Goal: Information Seeking & Learning: Learn about a topic

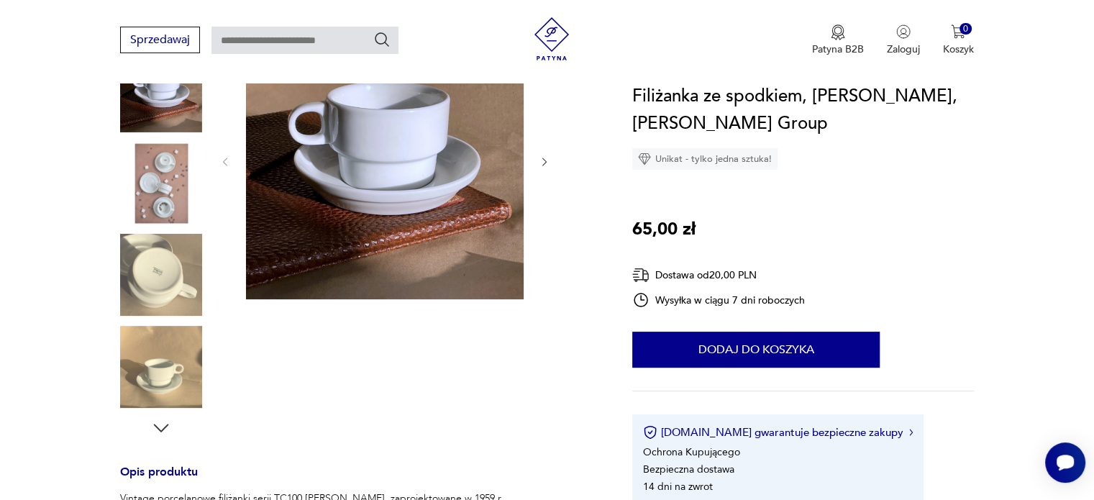
click at [544, 160] on icon "button" at bounding box center [545, 162] width 12 height 12
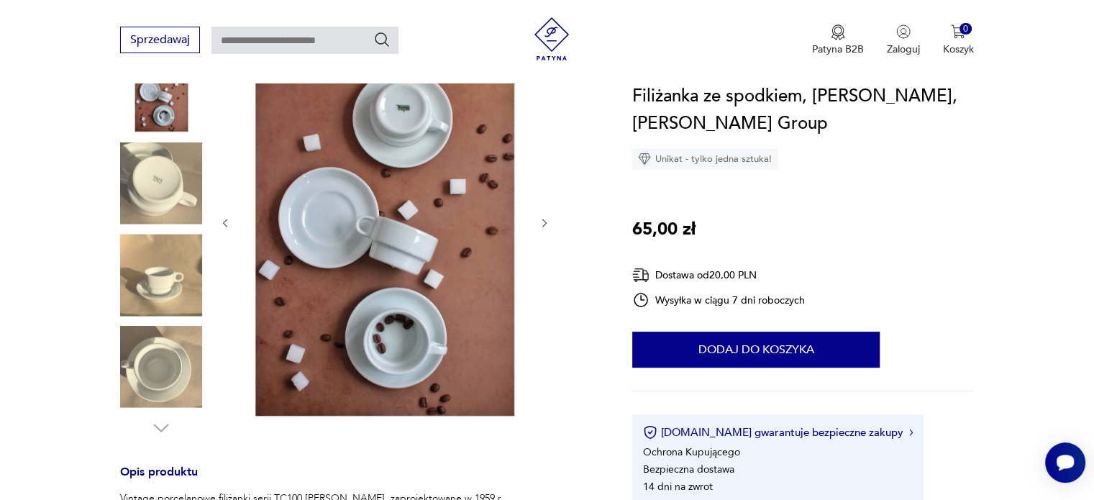
click at [544, 160] on div at bounding box center [384, 223] width 331 height 403
click at [549, 218] on icon "button" at bounding box center [545, 223] width 12 height 12
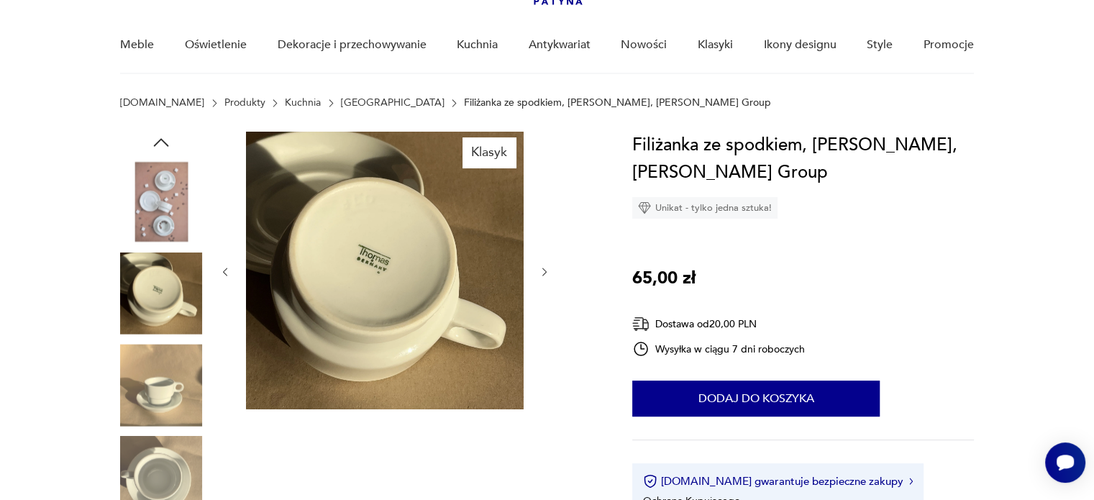
scroll to position [72, 0]
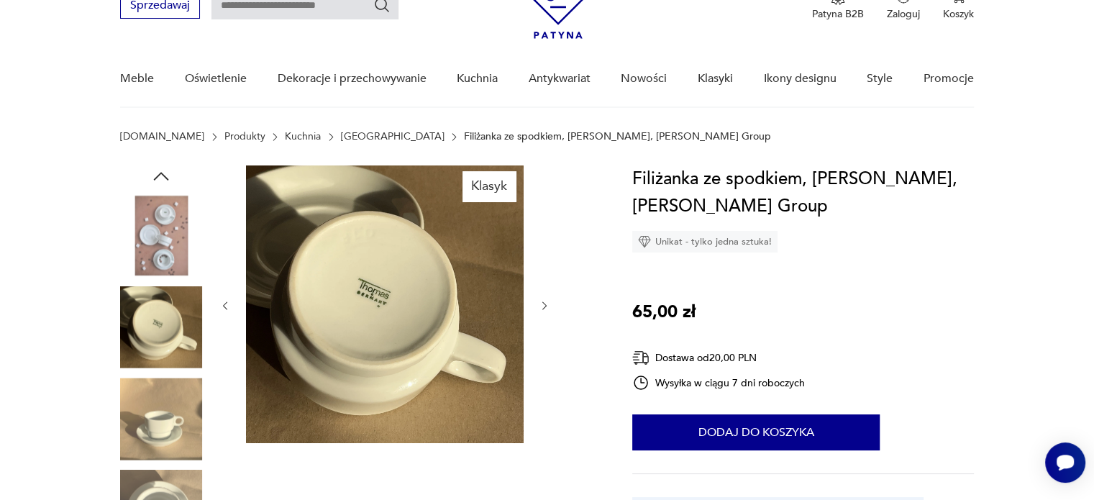
click at [547, 300] on icon "button" at bounding box center [545, 306] width 12 height 12
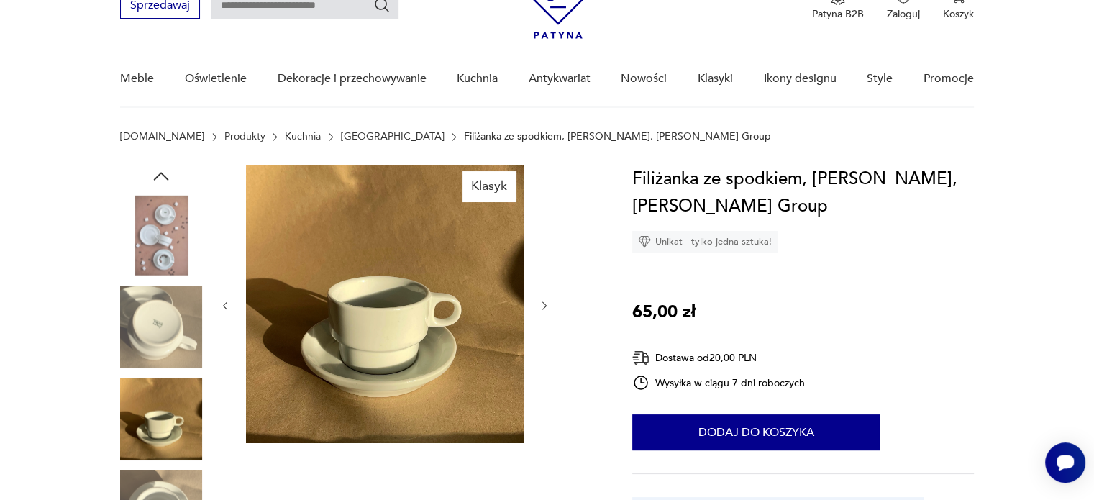
click at [547, 300] on icon "button" at bounding box center [545, 306] width 12 height 12
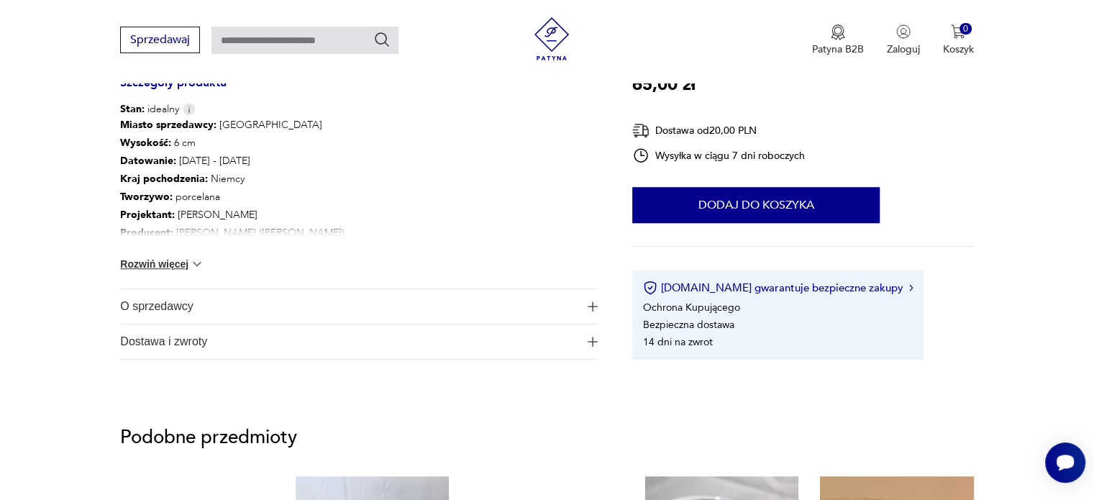
scroll to position [791, 0]
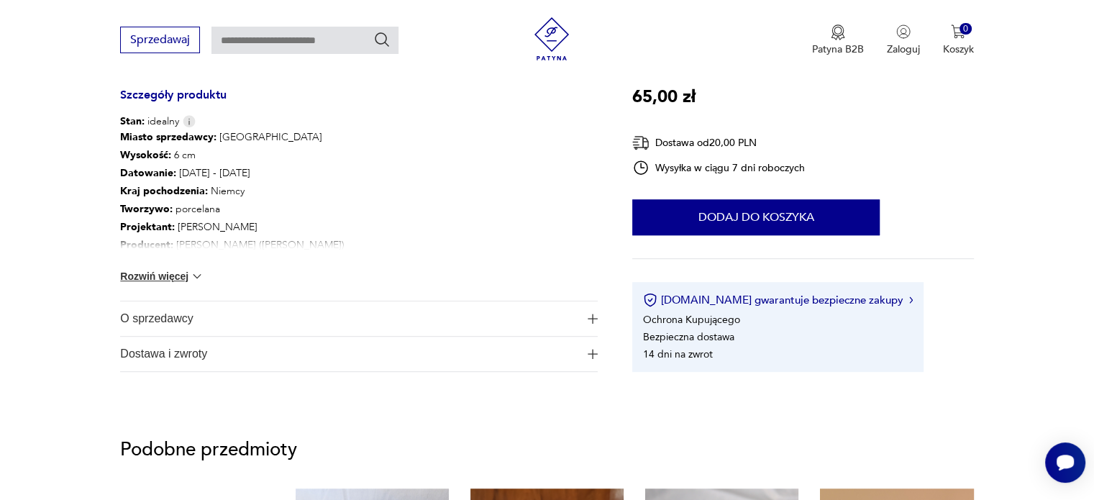
click at [156, 316] on span "O sprzedawcy" at bounding box center [348, 318] width 457 height 35
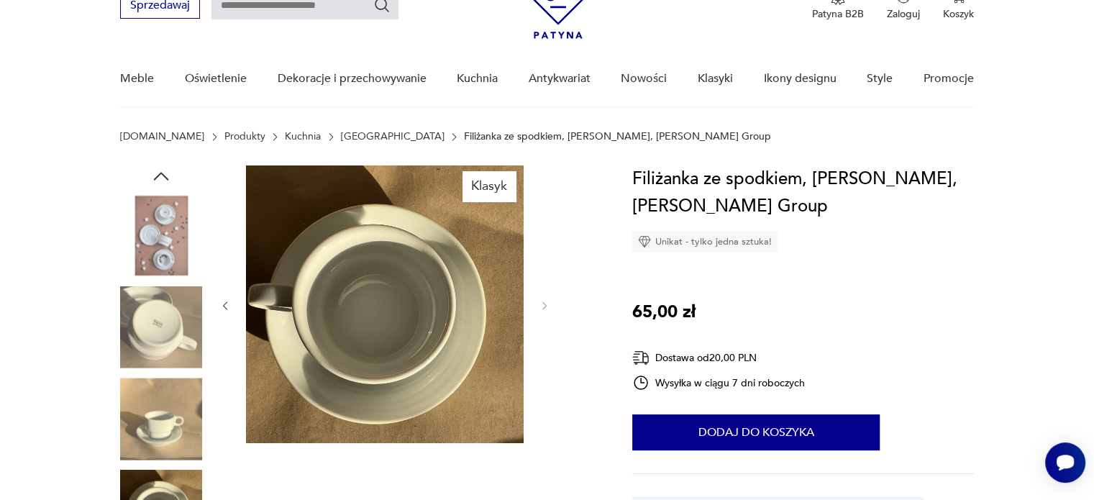
scroll to position [0, 0]
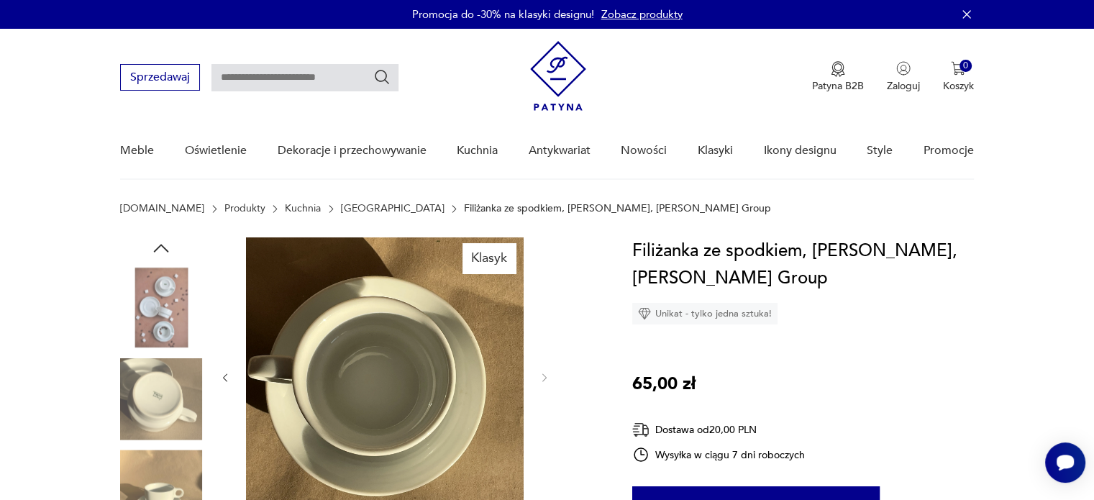
click at [341, 206] on link "[GEOGRAPHIC_DATA]" at bounding box center [393, 209] width 104 height 12
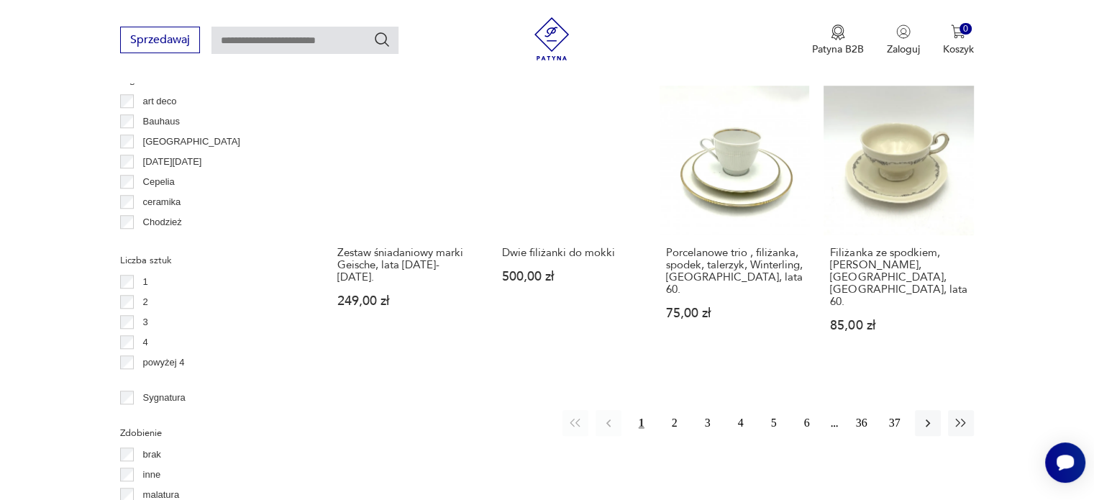
scroll to position [1387, 0]
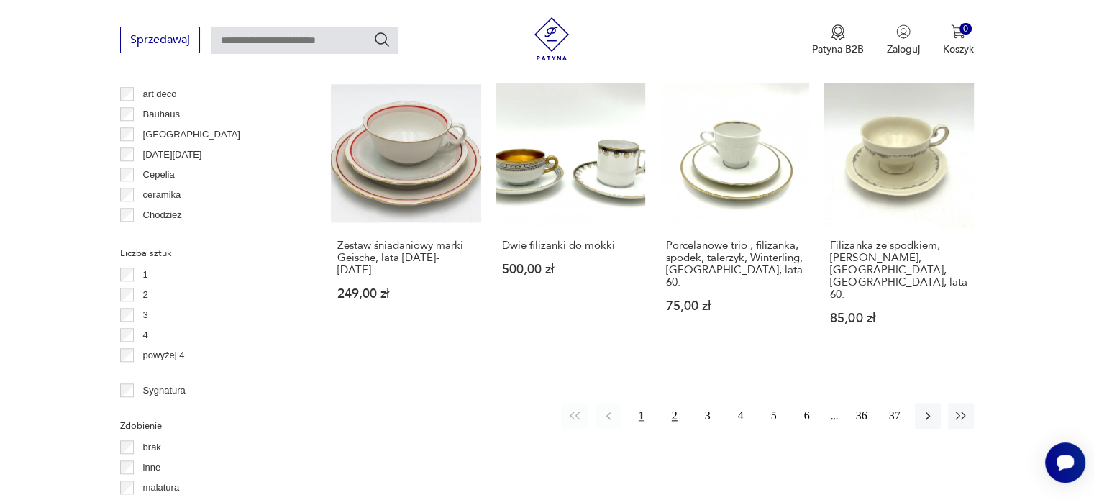
click at [673, 403] on button "2" at bounding box center [675, 416] width 26 height 26
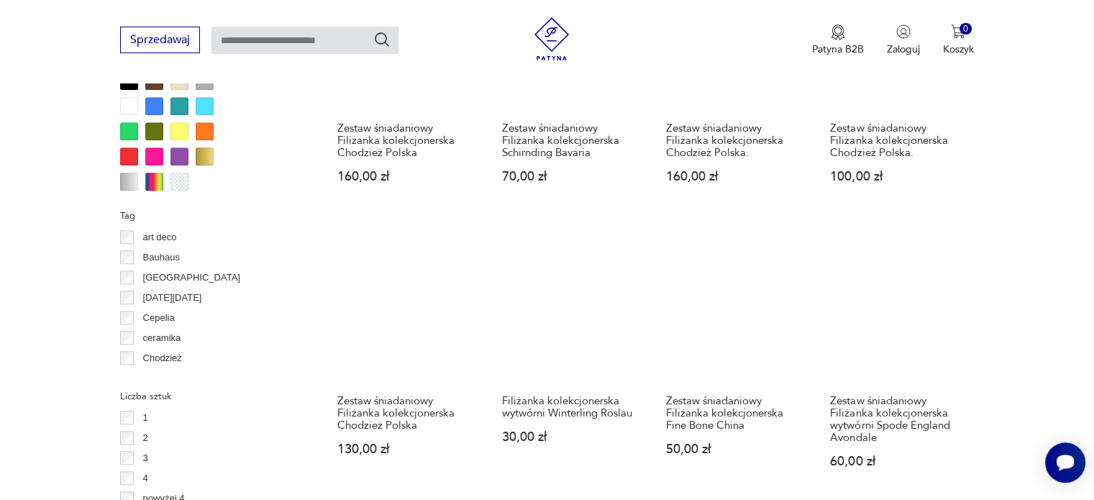
scroll to position [1532, 0]
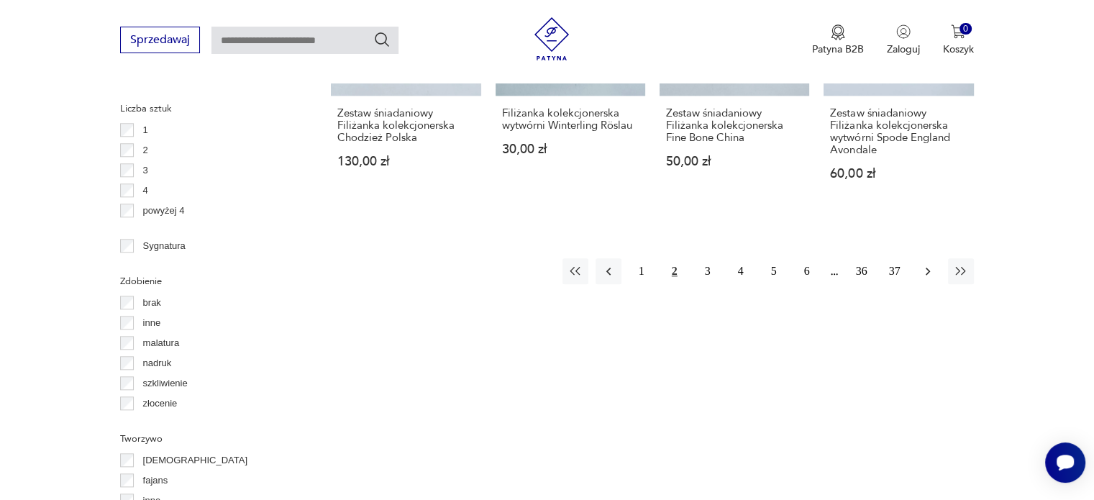
click at [919, 275] on button "button" at bounding box center [928, 271] width 26 height 26
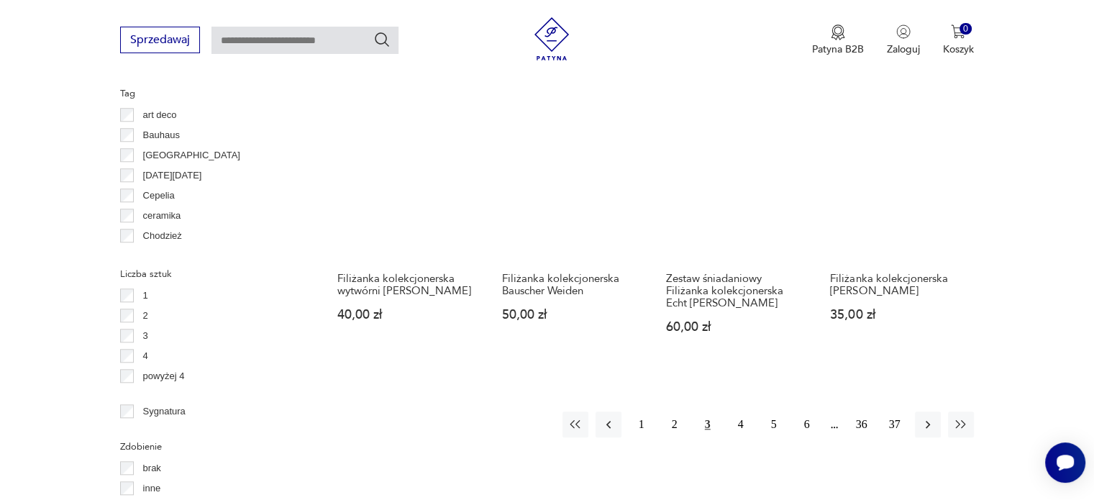
scroll to position [1604, 0]
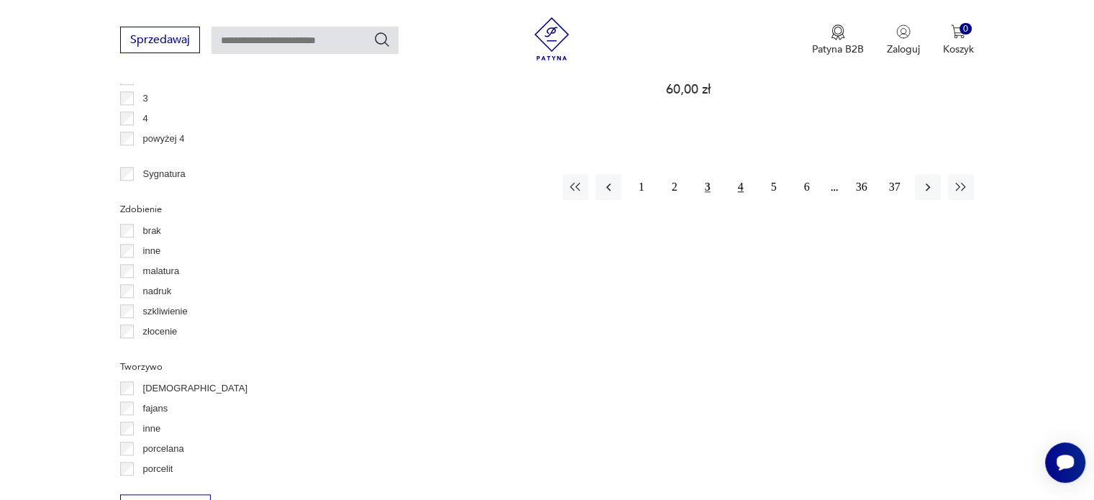
click at [739, 181] on button "4" at bounding box center [741, 187] width 26 height 26
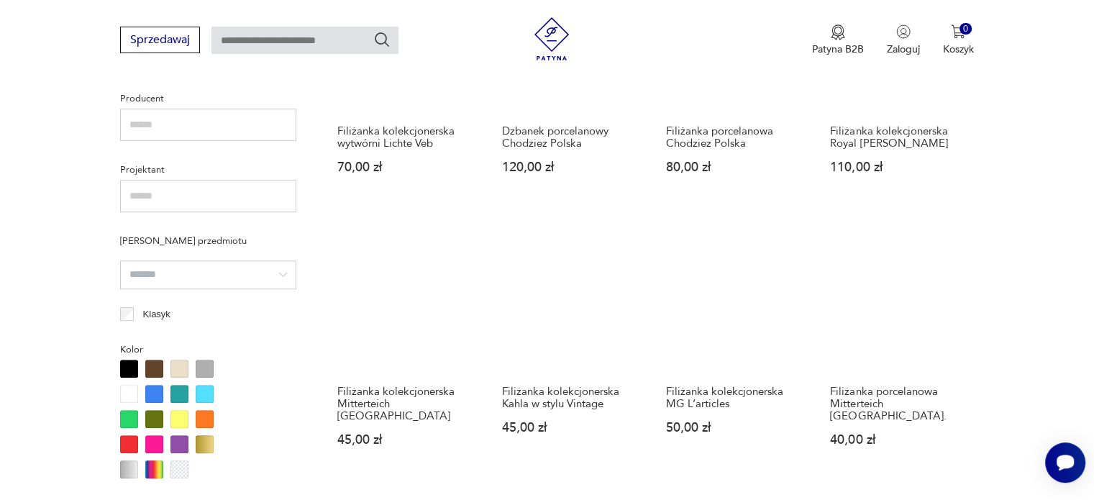
scroll to position [1316, 0]
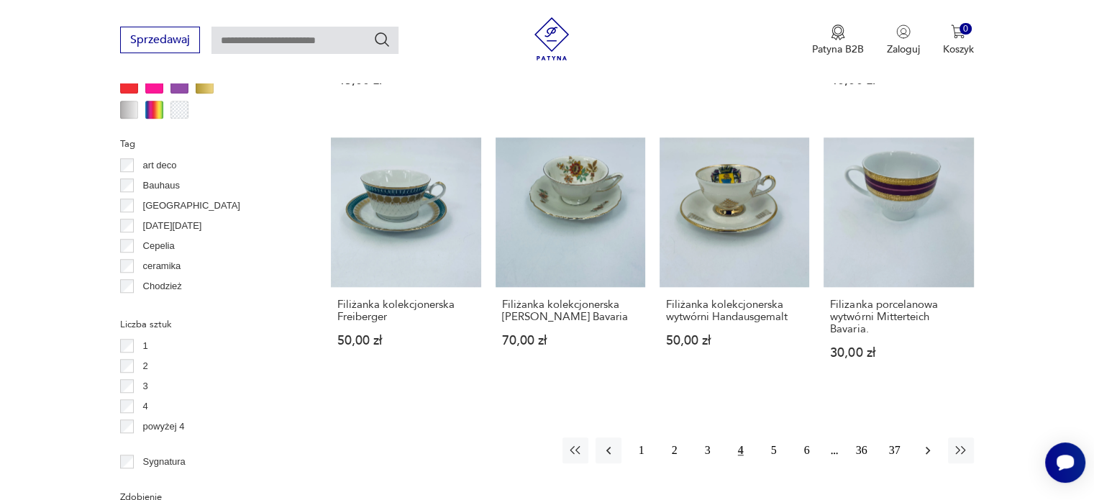
click at [926, 447] on icon "button" at bounding box center [928, 451] width 4 height 8
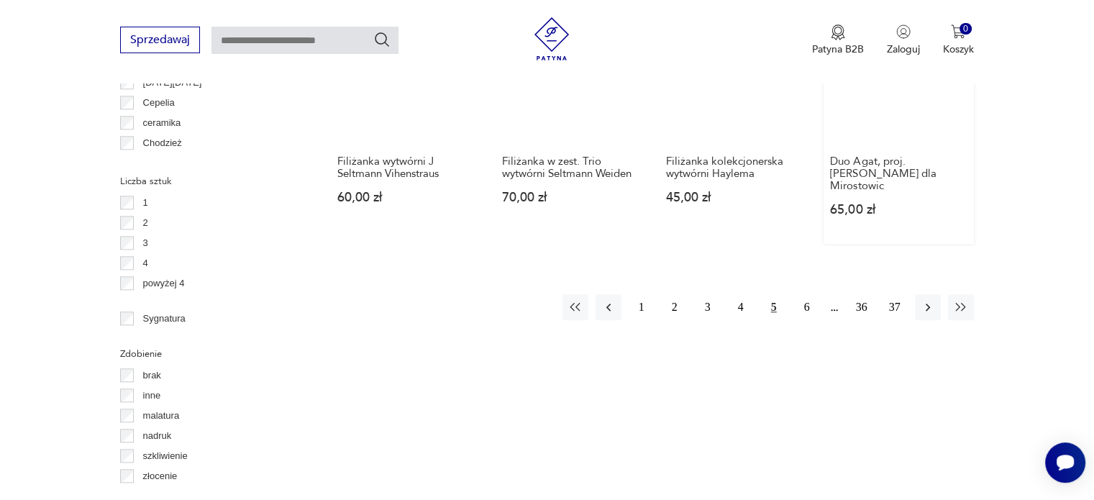
scroll to position [1460, 0]
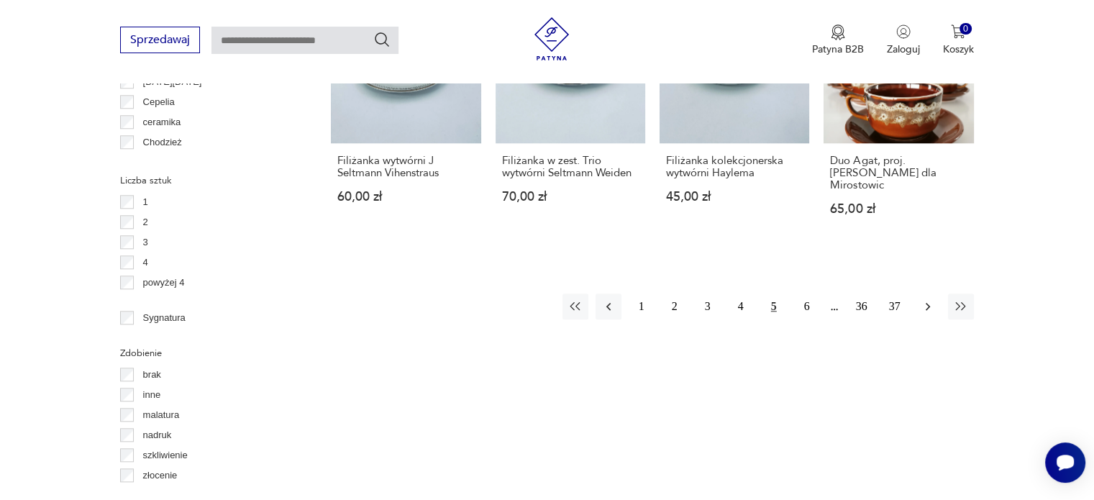
click at [916, 293] on button "button" at bounding box center [928, 306] width 26 height 26
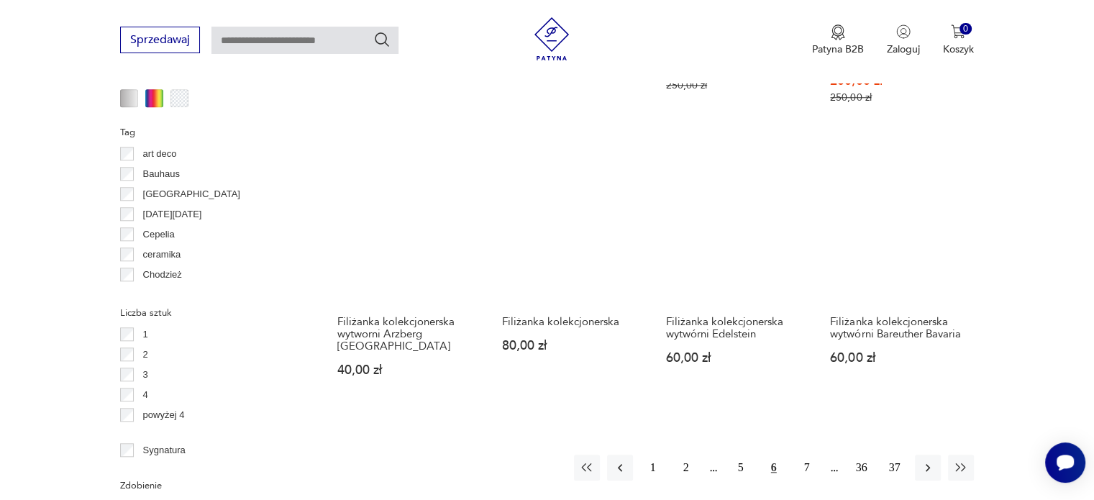
scroll to position [1604, 0]
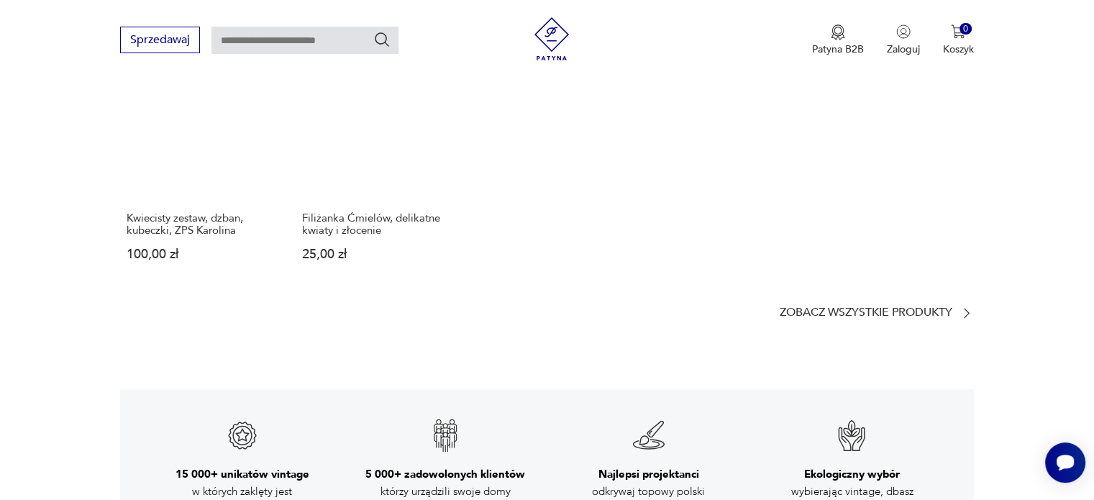
scroll to position [2014, 0]
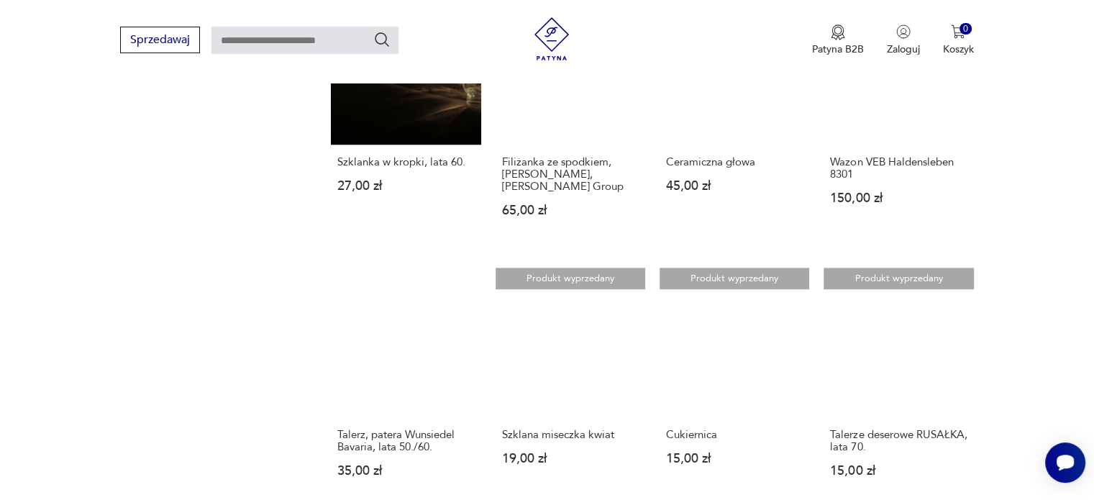
scroll to position [1303, 0]
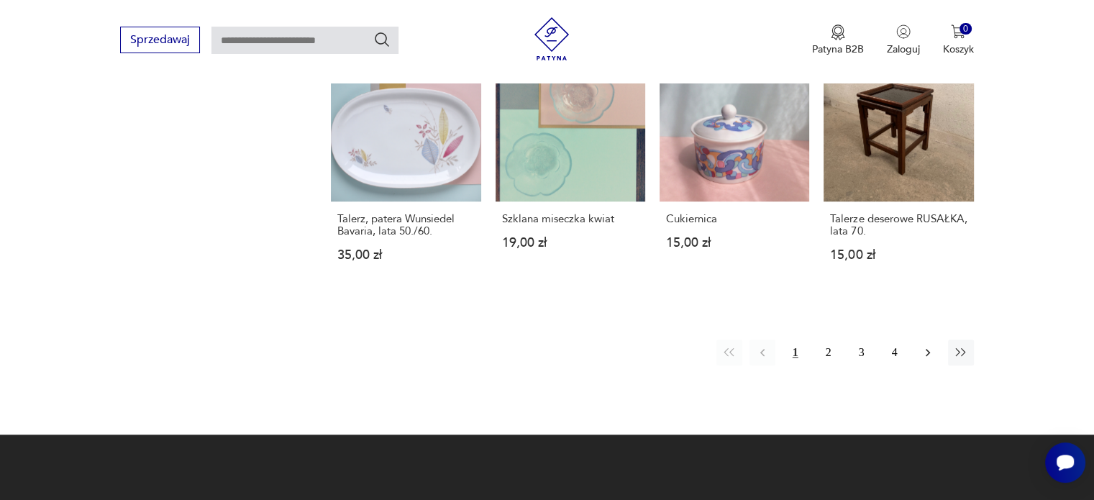
click at [918, 343] on button "button" at bounding box center [928, 352] width 26 height 26
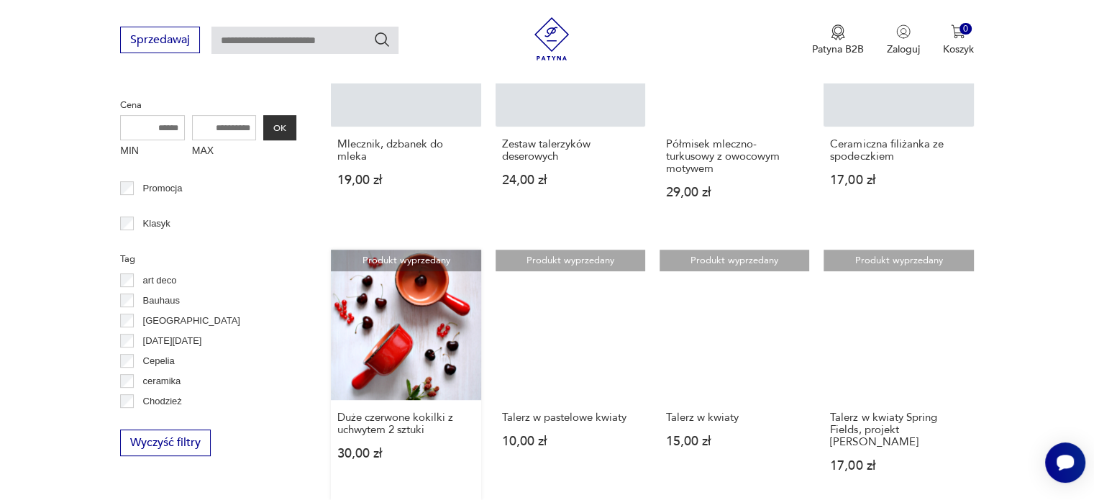
scroll to position [296, 0]
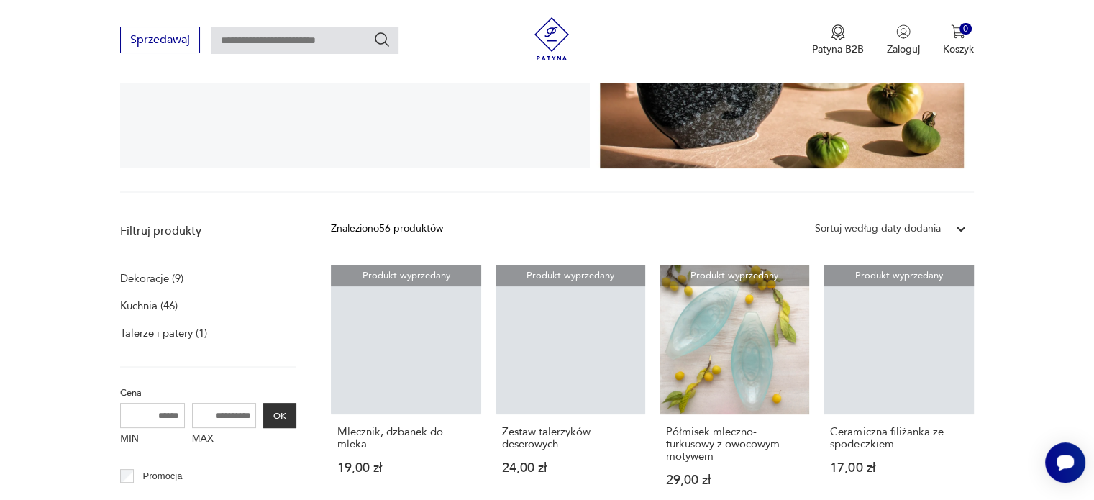
click at [567, 32] on img at bounding box center [551, 38] width 43 height 43
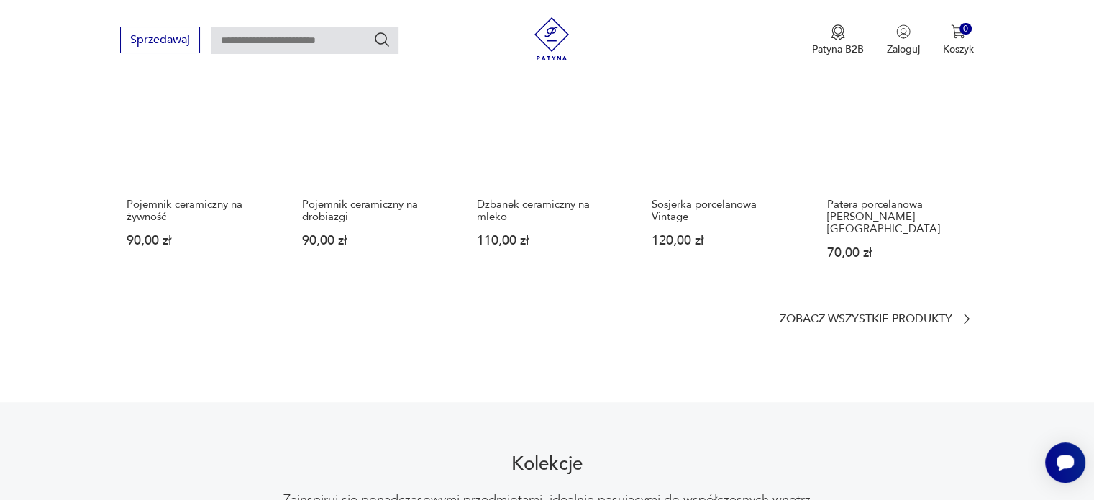
scroll to position [935, 0]
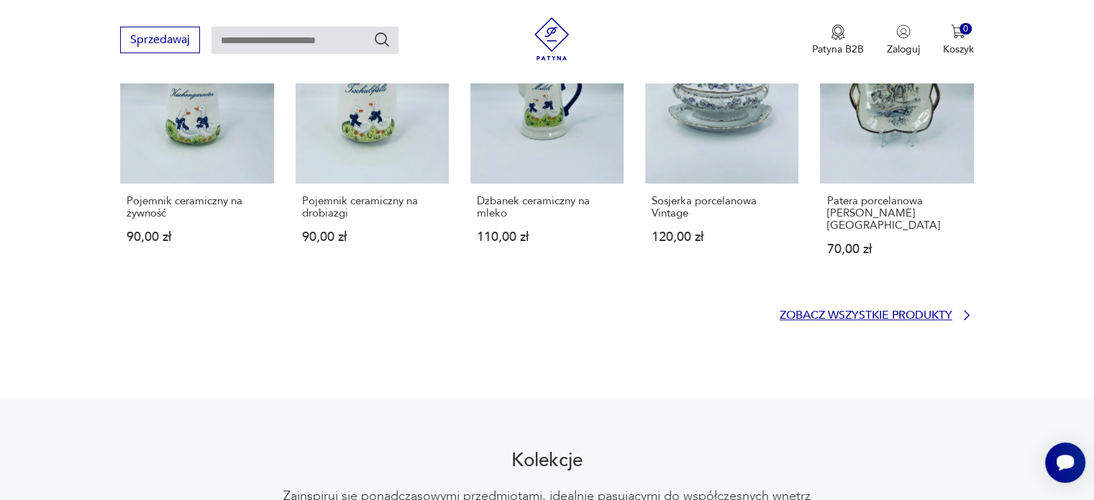
click at [831, 311] on p "Zobacz wszystkie produkty" at bounding box center [866, 315] width 173 height 9
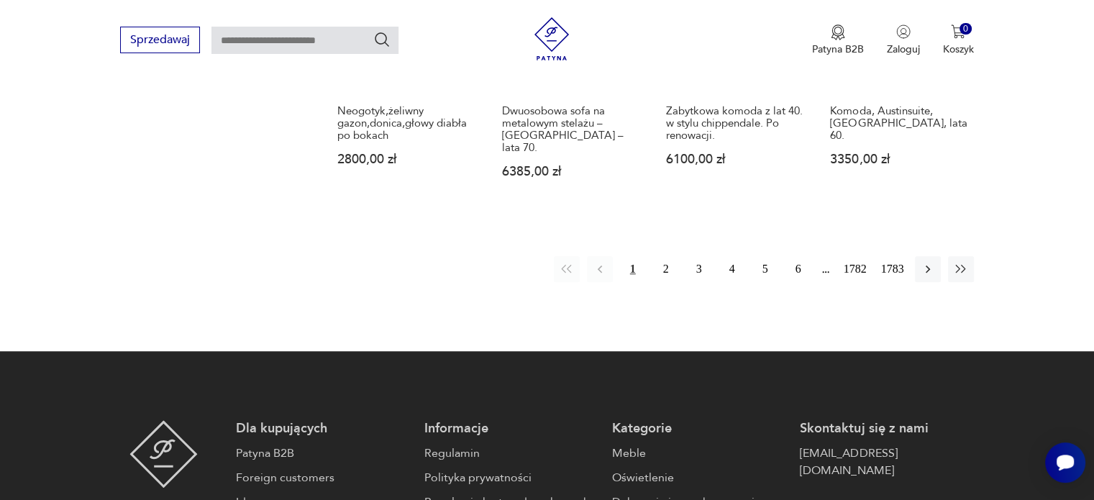
scroll to position [1437, 0]
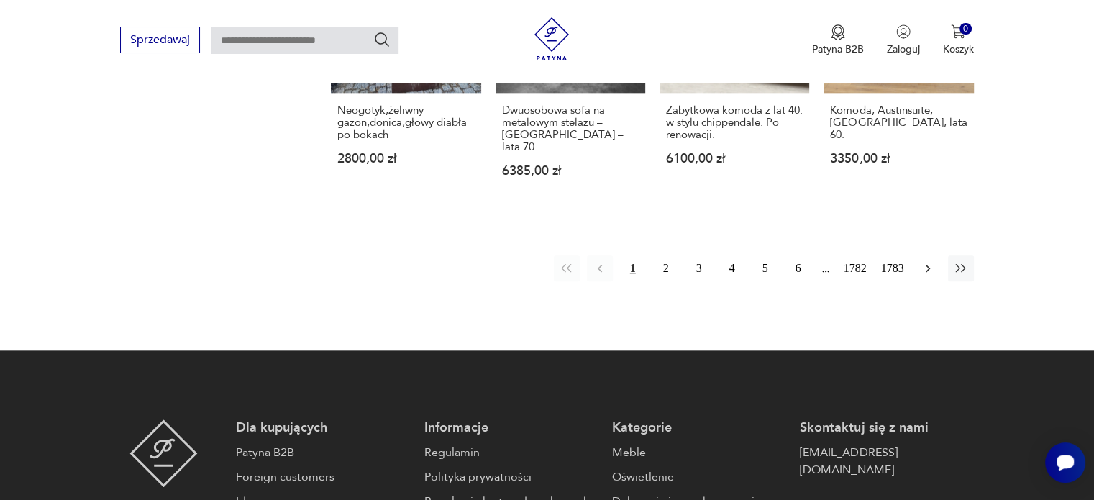
click at [921, 261] on icon "button" at bounding box center [928, 268] width 14 height 14
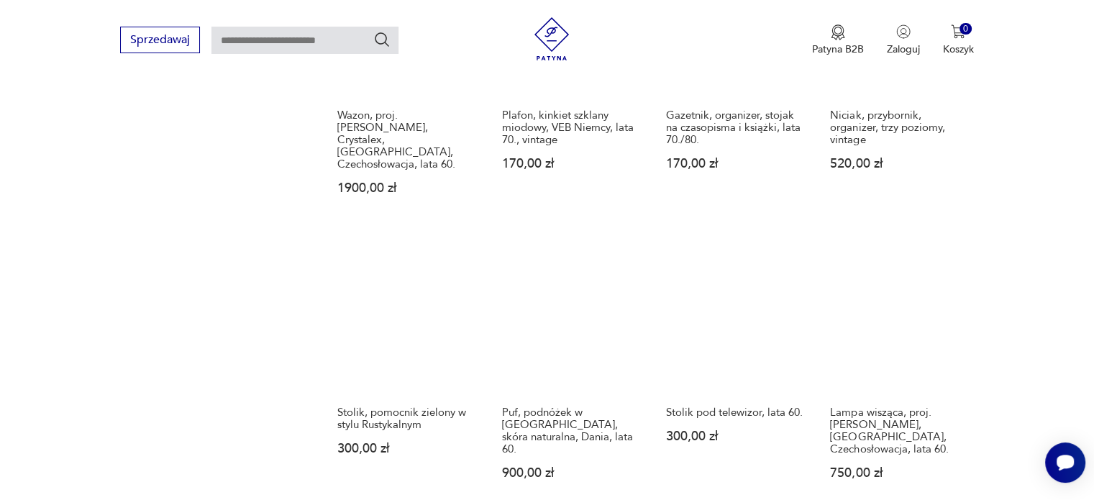
scroll to position [1192, 0]
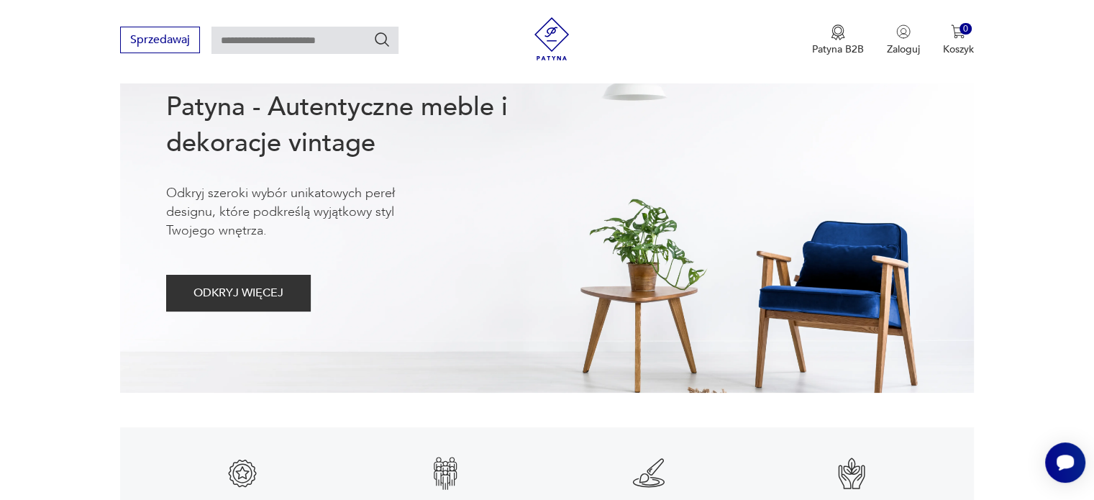
scroll to position [72, 0]
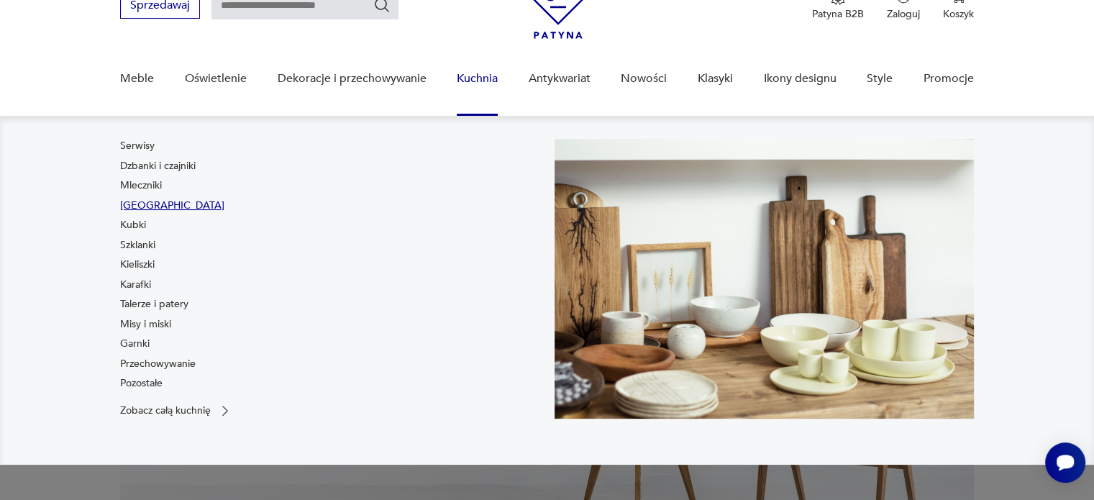
click at [138, 203] on link "[GEOGRAPHIC_DATA]" at bounding box center [172, 206] width 104 height 14
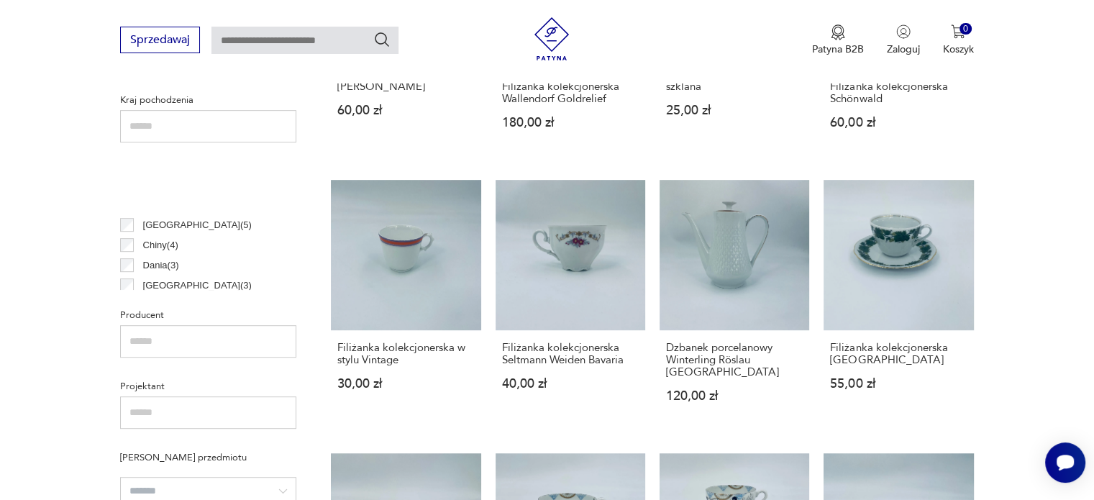
scroll to position [144, 0]
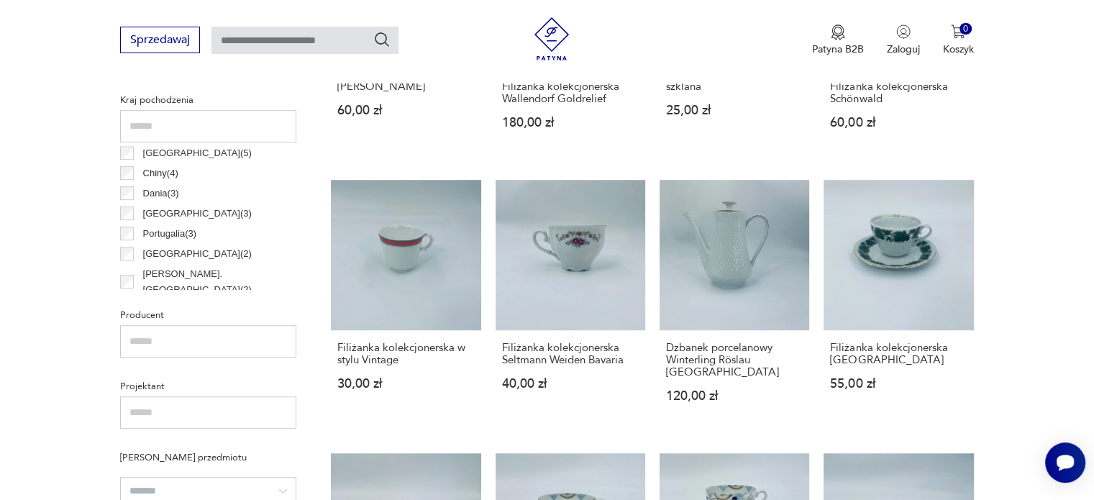
click at [175, 214] on p "Japonia ( 3 )" at bounding box center [197, 214] width 109 height 16
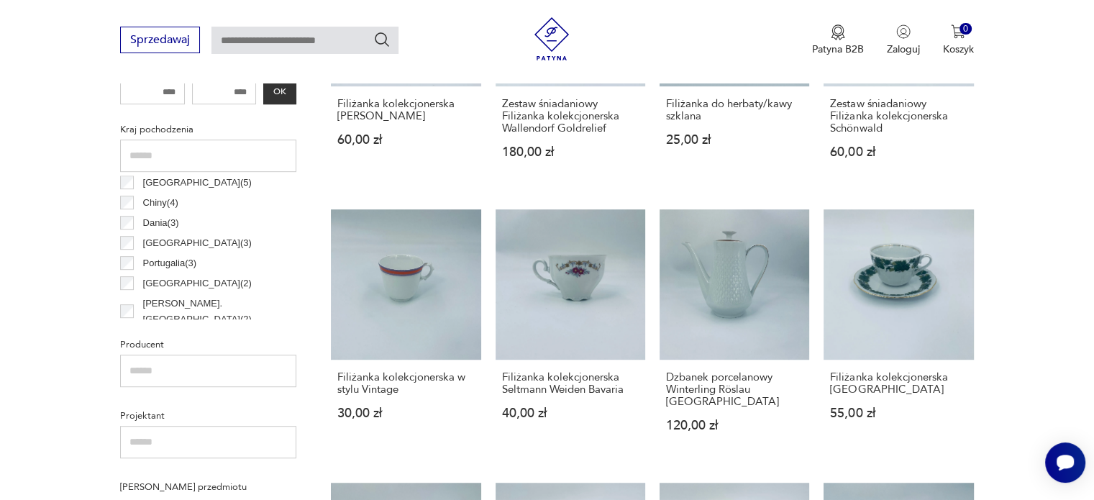
click at [176, 235] on div "Finlandia ( 5 ) Chiny ( 4 ) [GEOGRAPHIC_DATA] ( 3 ) [GEOGRAPHIC_DATA] ( 3 ) [GE…" at bounding box center [208, 322] width 176 height 580
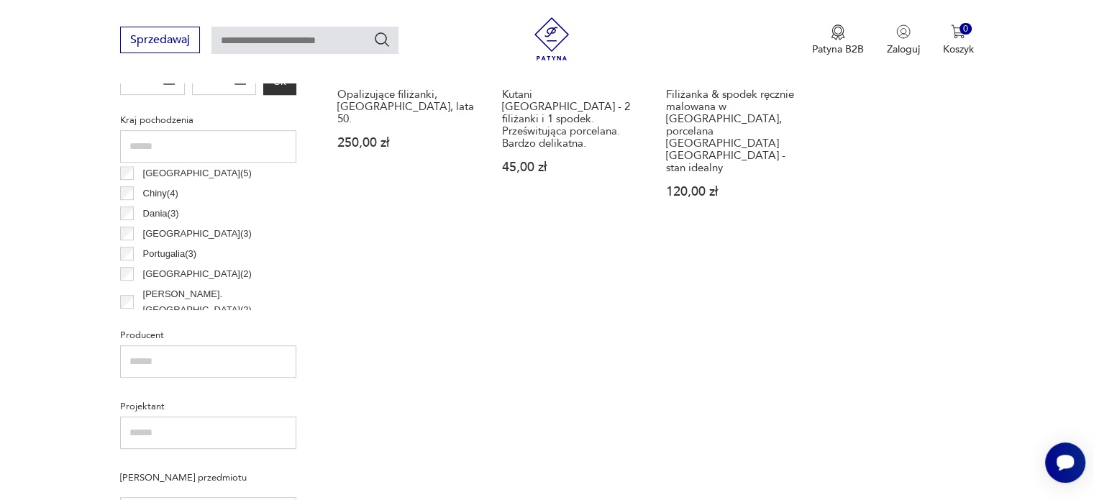
scroll to position [741, 0]
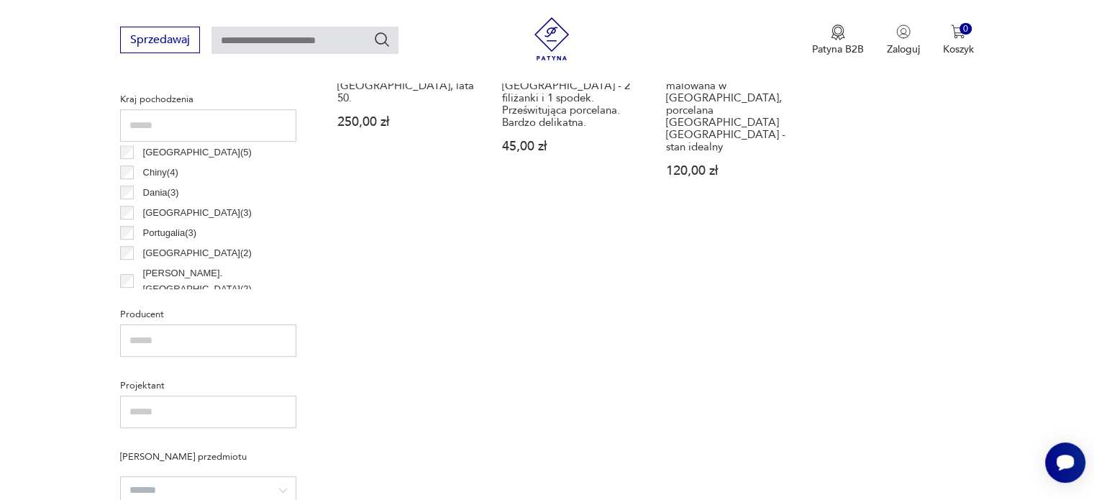
click at [160, 237] on p "Portugalia ( 3 )" at bounding box center [169, 233] width 53 height 16
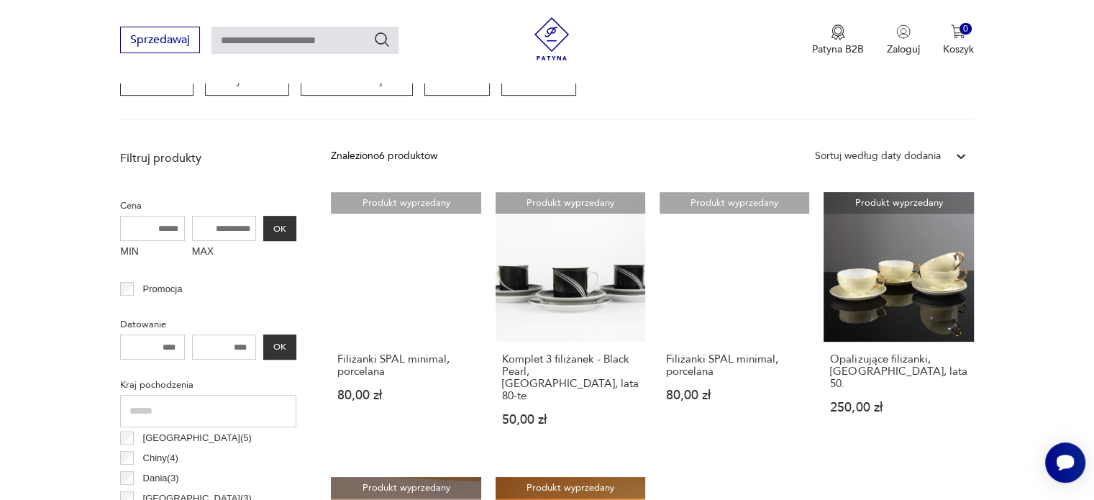
scroll to position [453, 0]
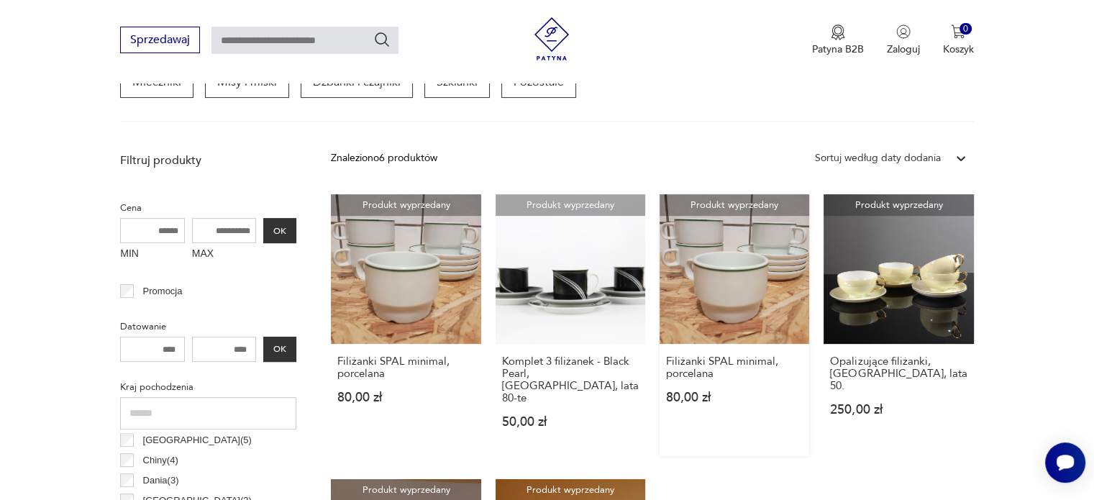
click at [734, 273] on link "Produkt wyprzedany Filiżanki SPAL minimal, porcelana 80,00 zł" at bounding box center [735, 325] width 150 height 262
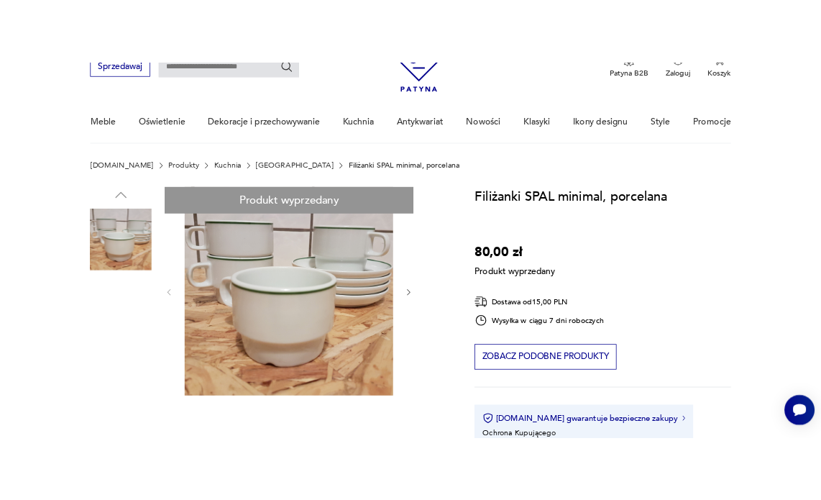
scroll to position [144, 0]
